Goal: Navigation & Orientation: Find specific page/section

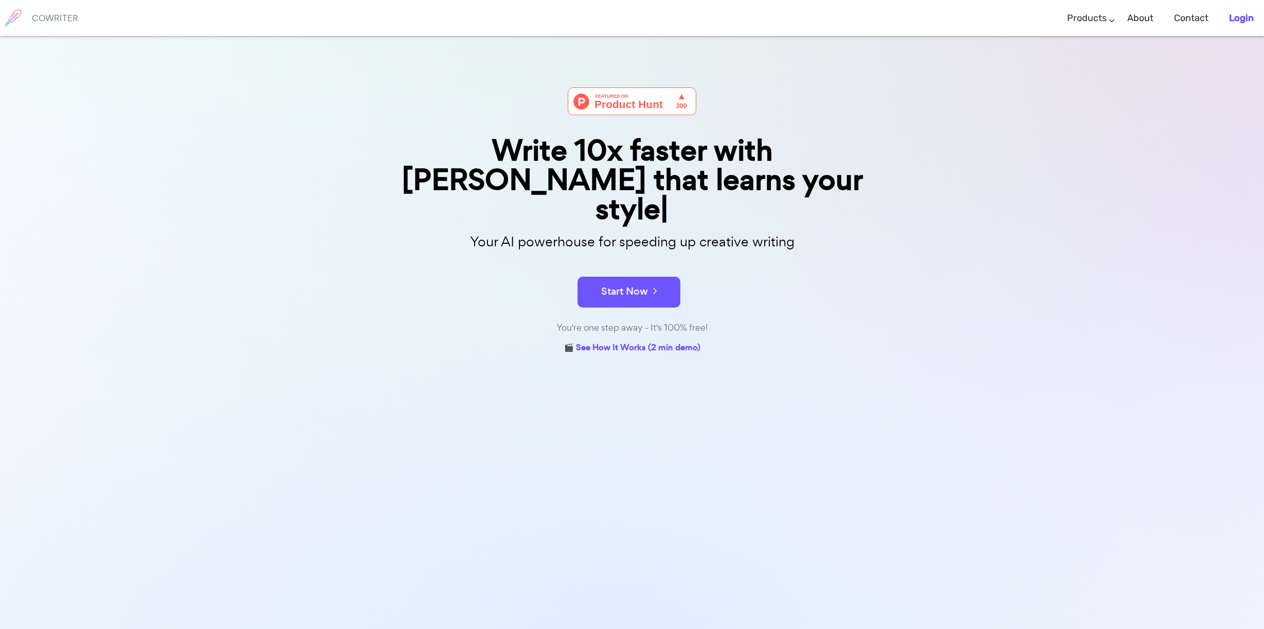
click at [1246, 20] on b "Login" at bounding box center [1241, 17] width 25 height 11
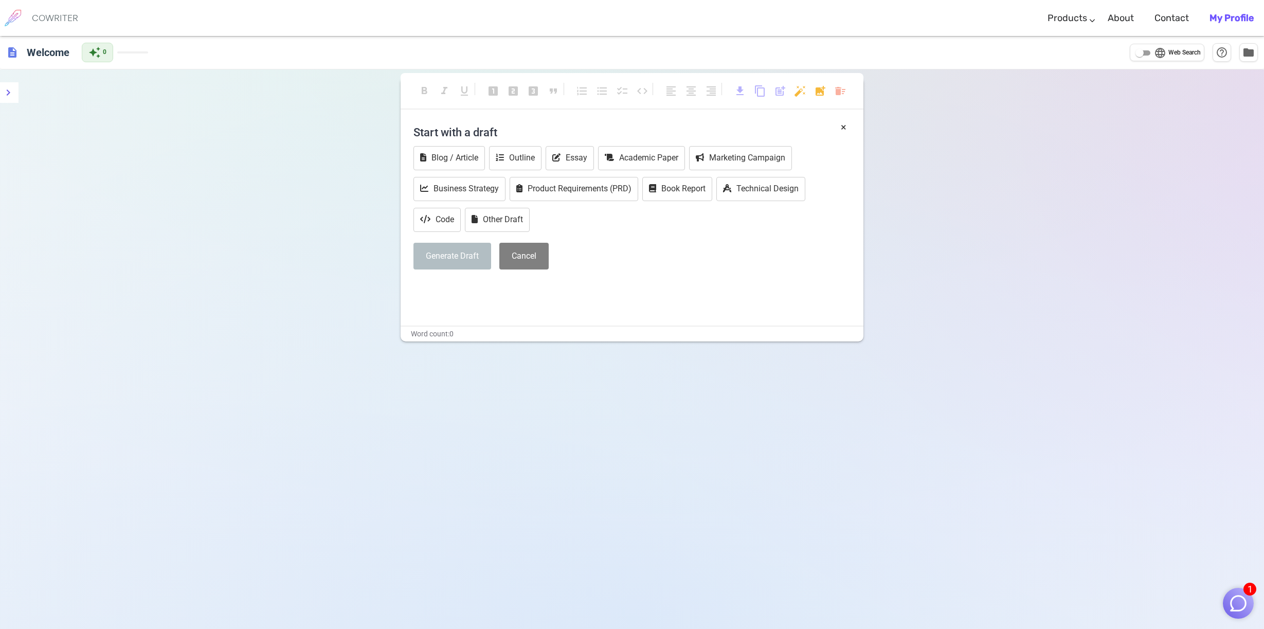
click at [1228, 22] on b "My Profile" at bounding box center [1232, 17] width 44 height 11
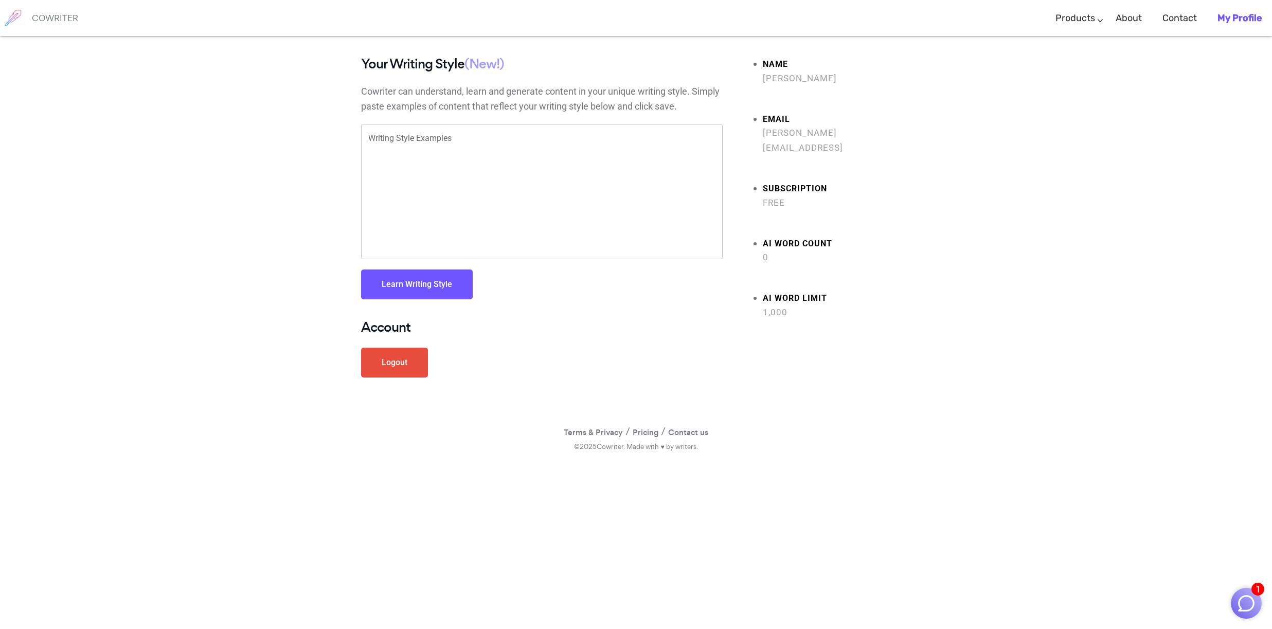
click at [780, 195] on span "Free" at bounding box center [837, 202] width 149 height 15
click at [1241, 19] on b "My Profile" at bounding box center [1239, 17] width 44 height 11
